Goal: Task Accomplishment & Management: Use online tool/utility

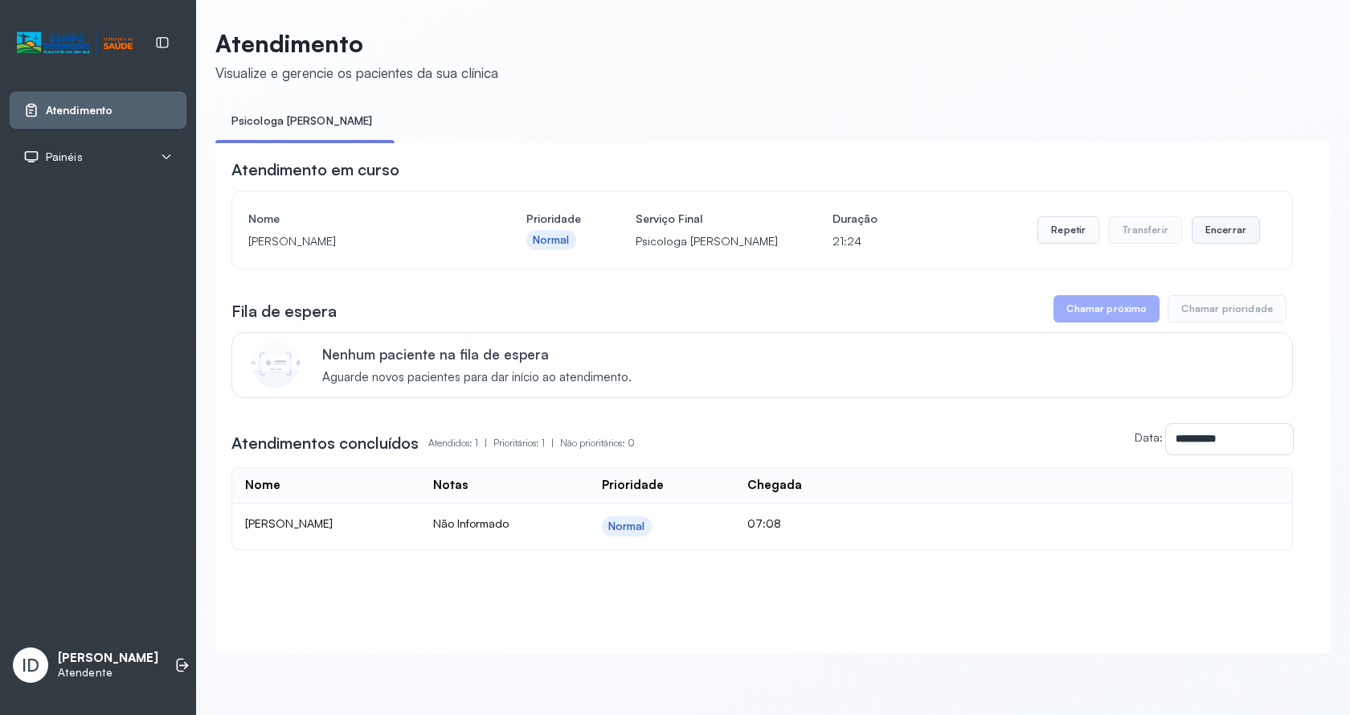
click at [1217, 236] on button "Encerrar" at bounding box center [1226, 229] width 68 height 27
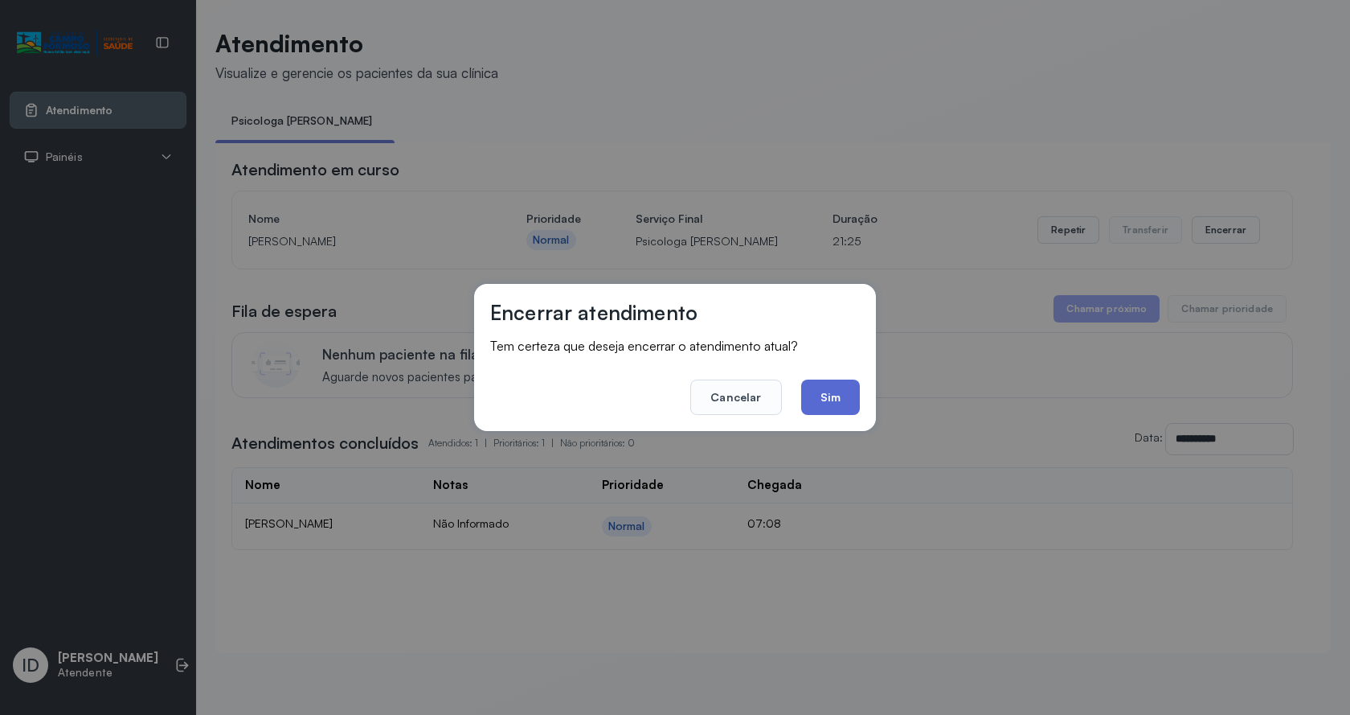
click at [827, 406] on button "Sim" at bounding box center [830, 396] width 59 height 35
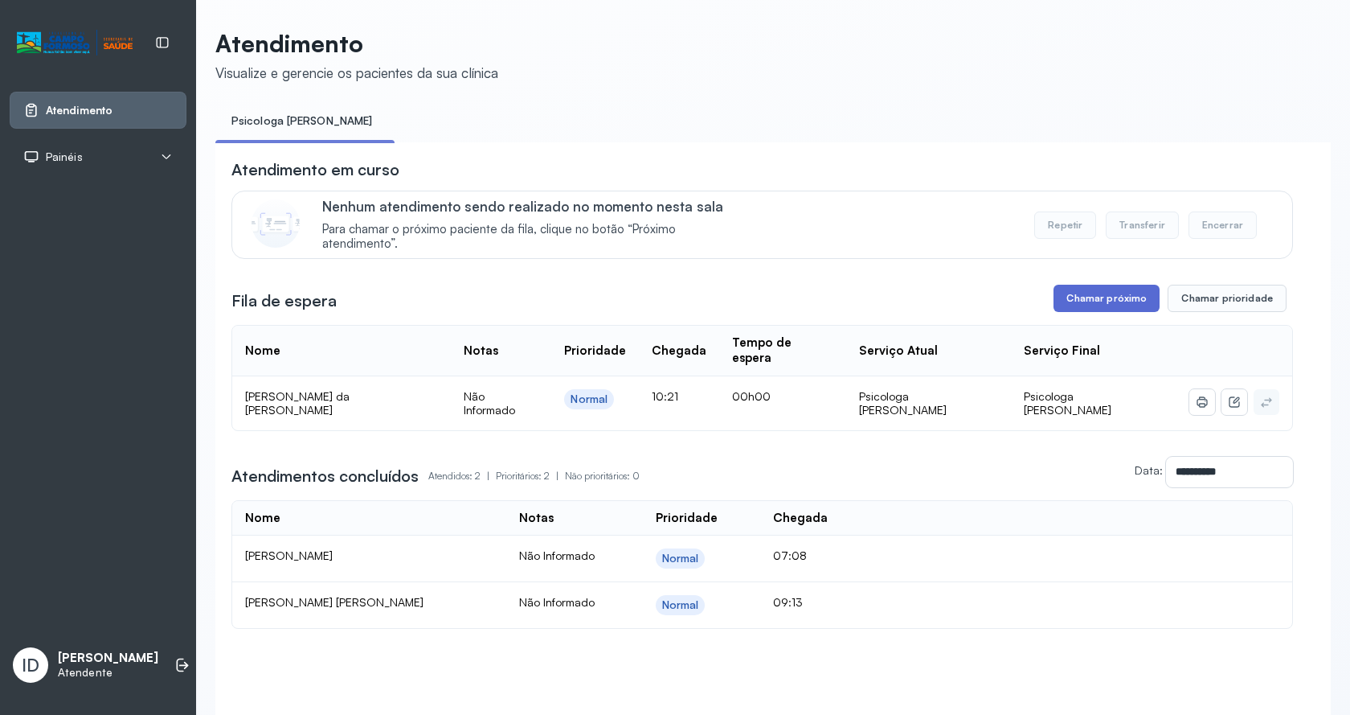
click at [1133, 311] on button "Chamar próximo" at bounding box center [1107, 298] width 106 height 27
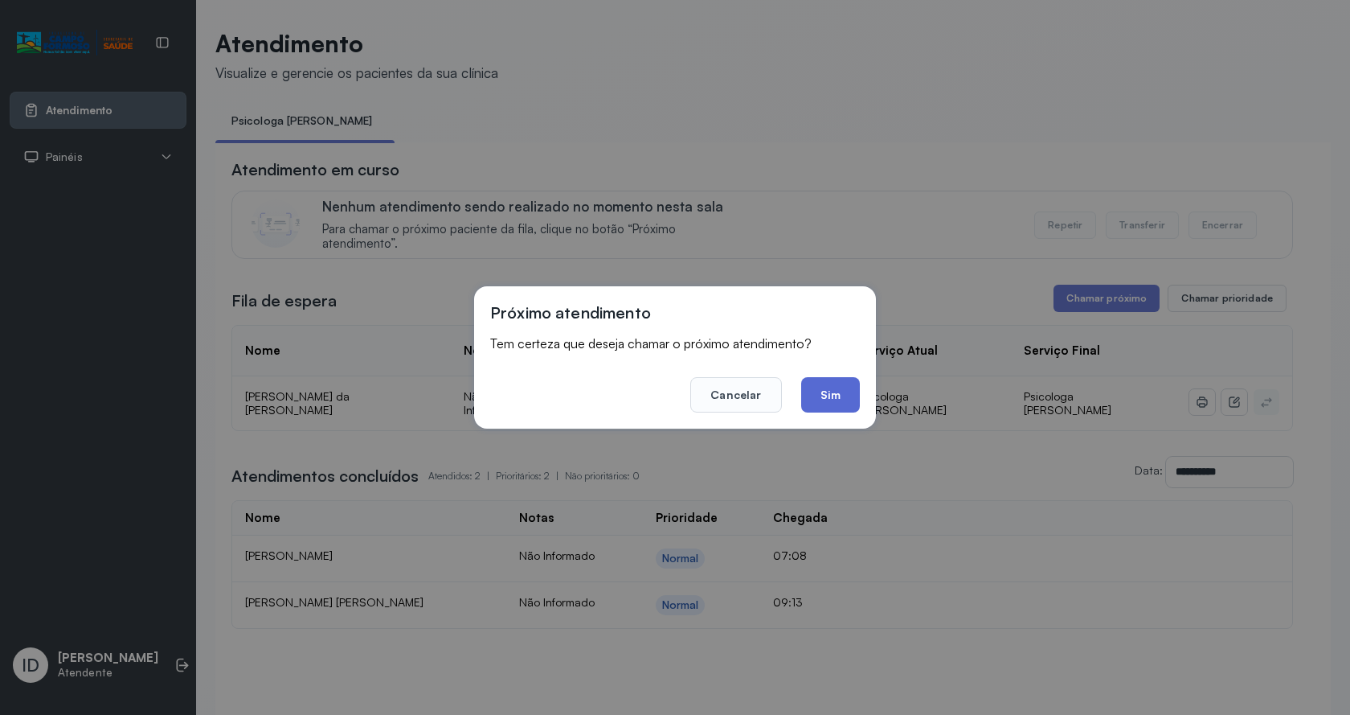
click at [855, 400] on button "Sim" at bounding box center [830, 394] width 59 height 35
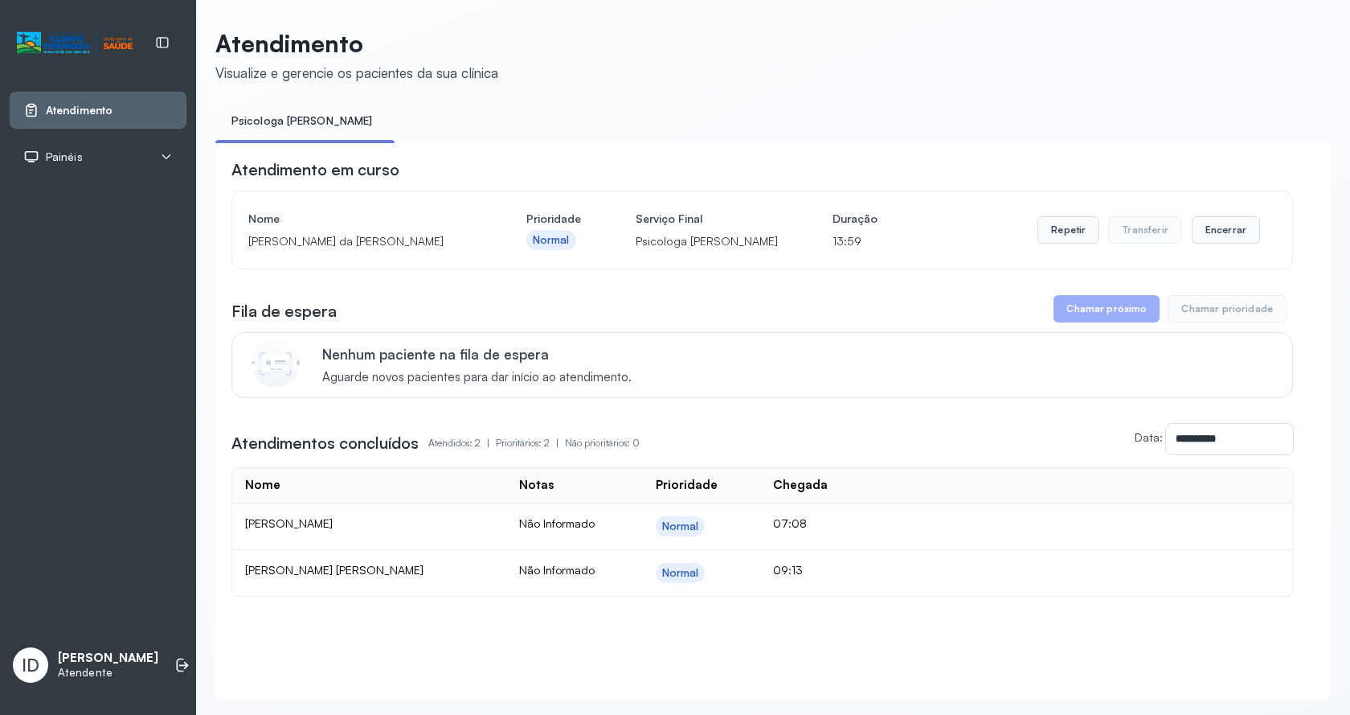
click at [1203, 249] on div "Repetir Transferir Encerrar" at bounding box center [1149, 229] width 223 height 45
click at [1204, 240] on button "Encerrar" at bounding box center [1226, 229] width 68 height 27
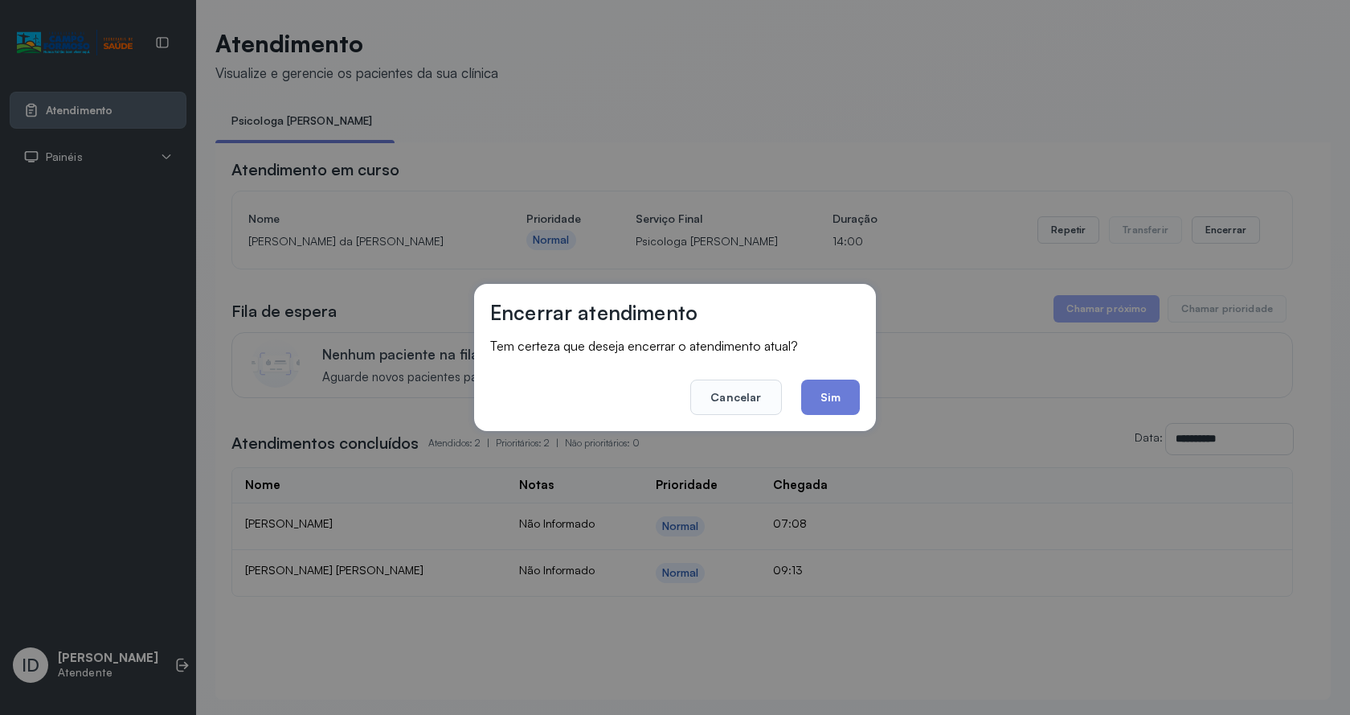
click at [838, 387] on button "Sim" at bounding box center [830, 396] width 59 height 35
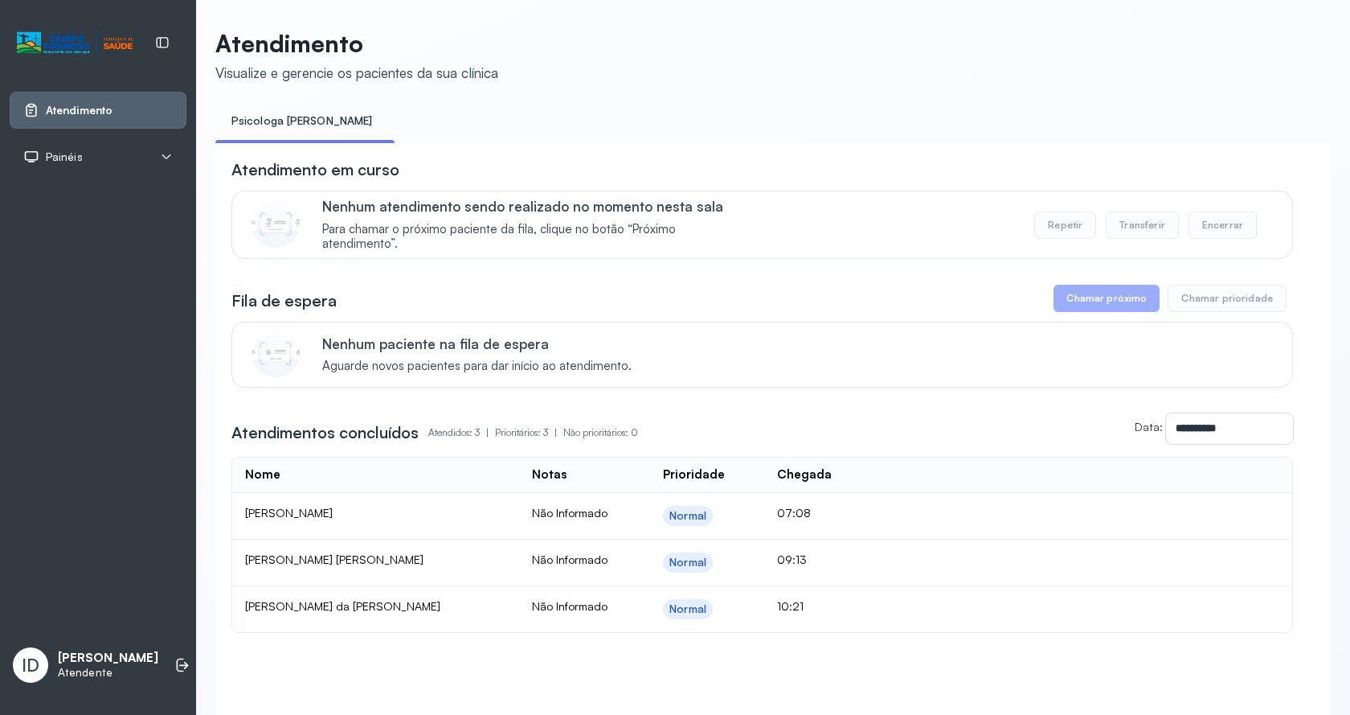
scroll to position [80, 0]
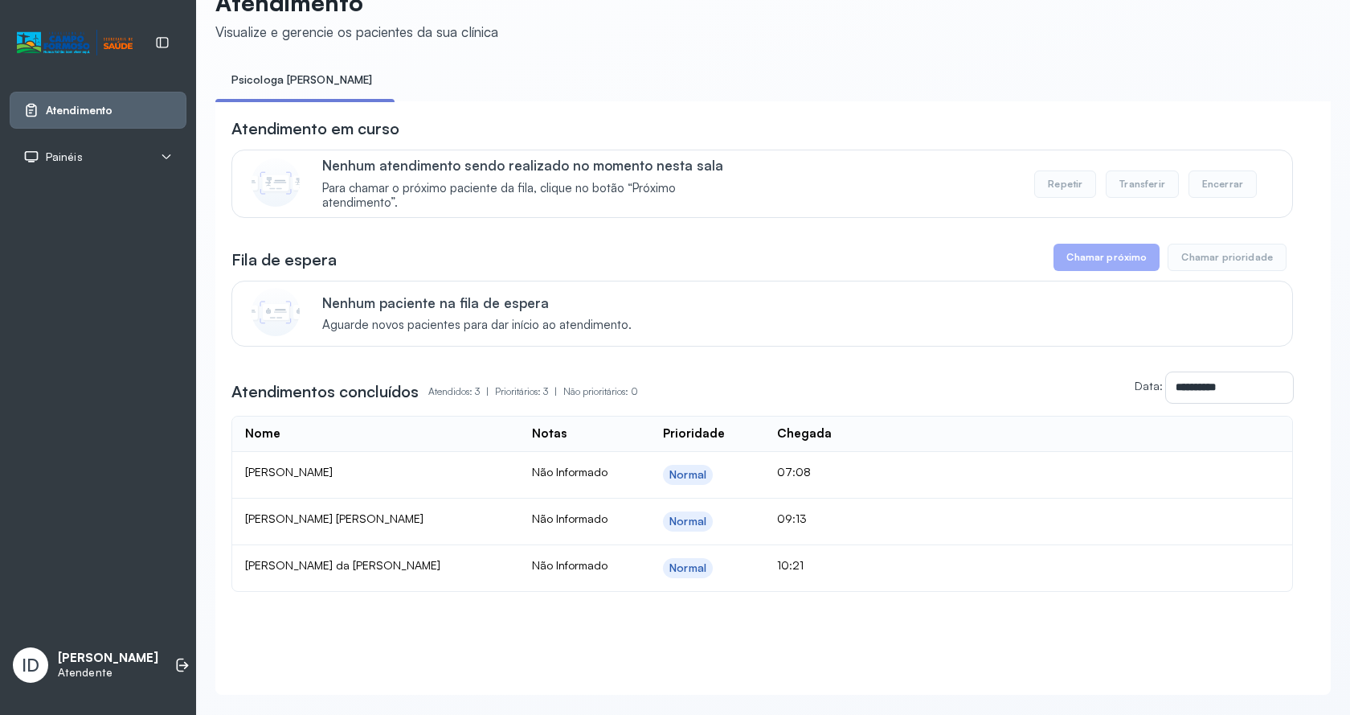
scroll to position [83, 0]
